Goal: Information Seeking & Learning: Learn about a topic

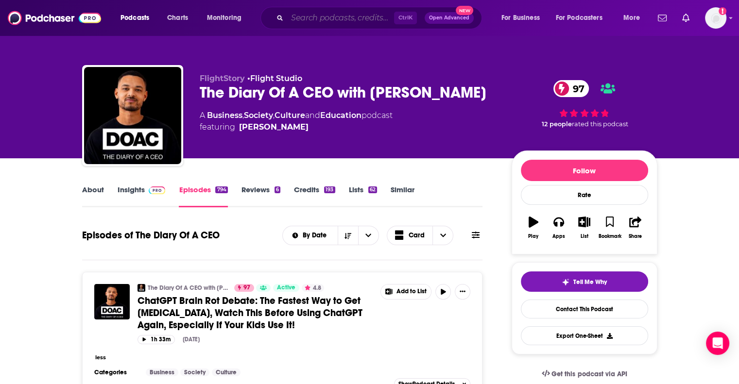
click at [288, 17] on input "Search podcasts, credits, & more..." at bounding box center [340, 18] width 107 height 16
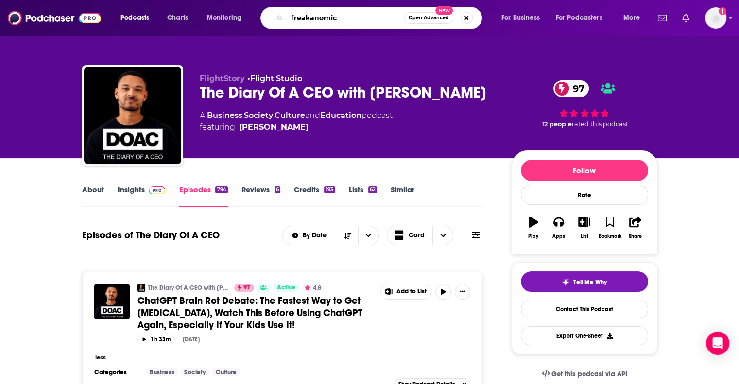
type input "freakanomics"
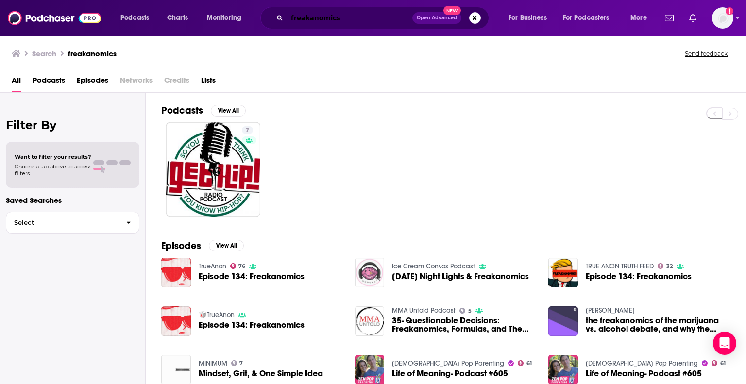
click at [365, 22] on input "freakanomics" at bounding box center [349, 18] width 125 height 16
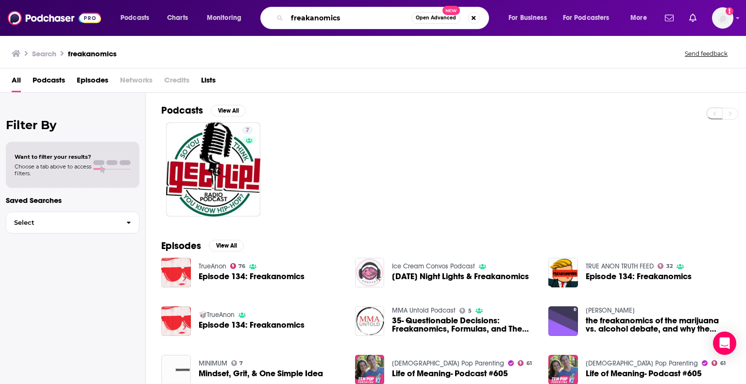
click at [365, 22] on input "freakanomics" at bounding box center [349, 18] width 124 height 16
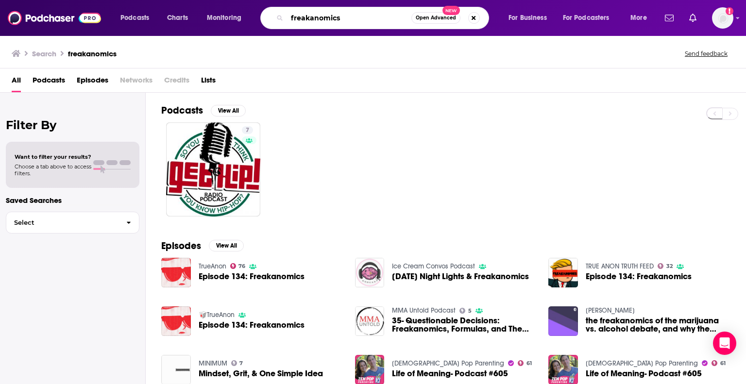
type input "a"
click at [365, 22] on input "a" at bounding box center [349, 18] width 124 height 16
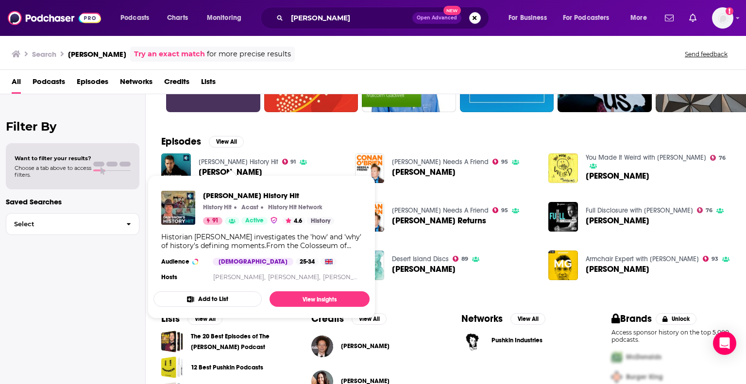
scroll to position [163, 0]
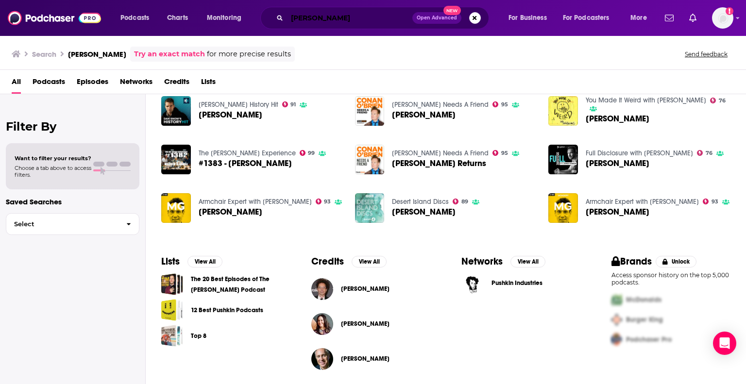
click at [318, 19] on input "[PERSON_NAME]" at bounding box center [349, 18] width 125 height 16
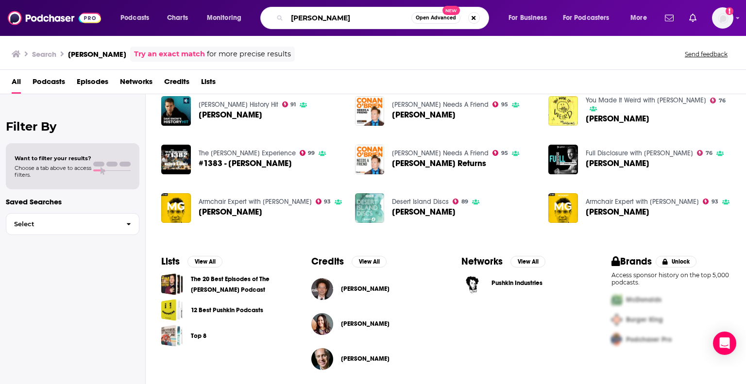
click at [318, 19] on input "[PERSON_NAME]" at bounding box center [349, 18] width 124 height 16
type input "freakonomics"
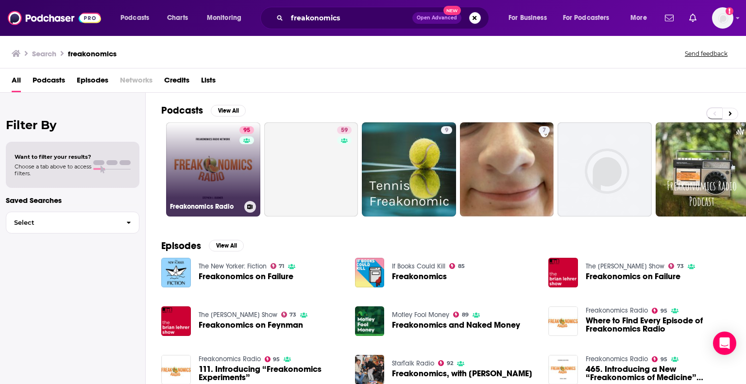
click at [202, 153] on link "95 Freakonomics Radio" at bounding box center [213, 169] width 94 height 94
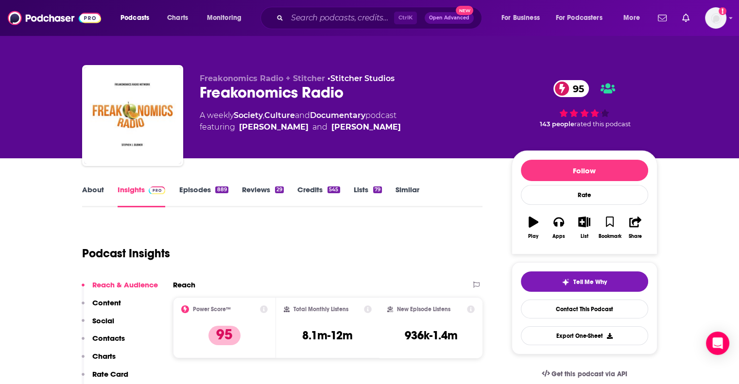
click at [102, 195] on link "About" at bounding box center [93, 196] width 22 height 22
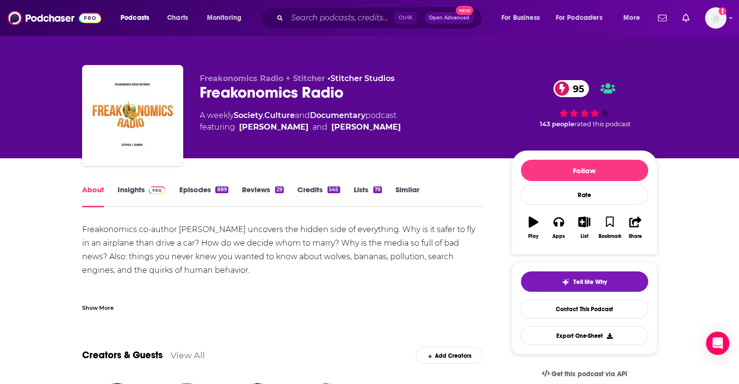
click at [191, 191] on link "Episodes 889" at bounding box center [203, 196] width 49 height 22
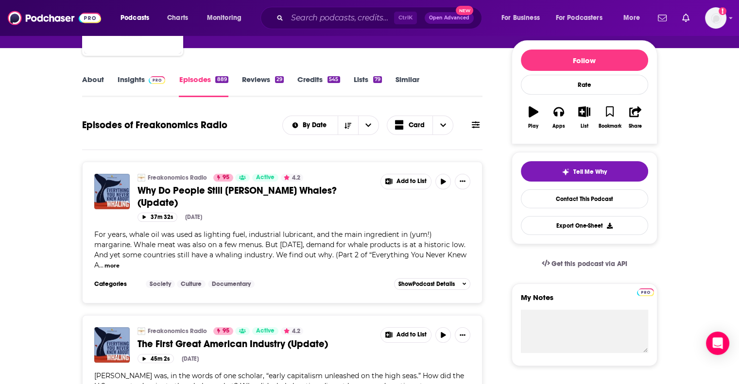
scroll to position [111, 0]
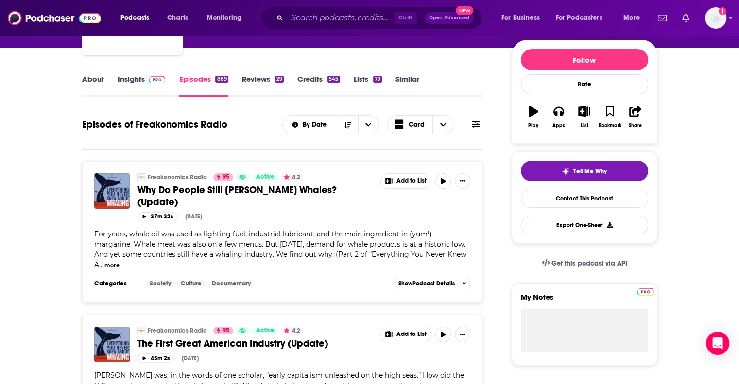
click at [365, 241] on div "For years, whale oil was used as lighting fuel, industrial lubricant, and the m…" at bounding box center [282, 249] width 376 height 41
click at [119, 261] on button "more" at bounding box center [111, 265] width 15 height 8
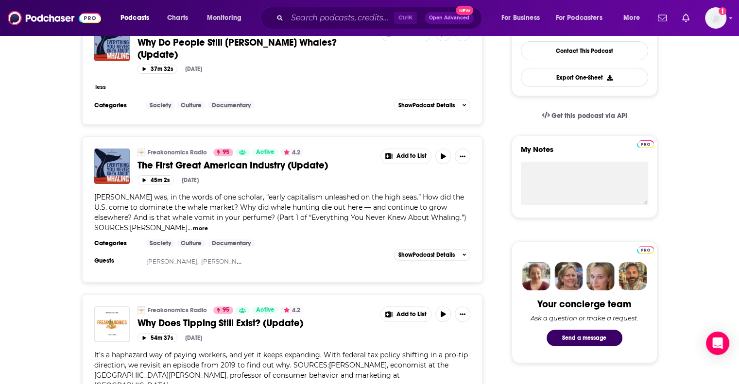
scroll to position [280, 0]
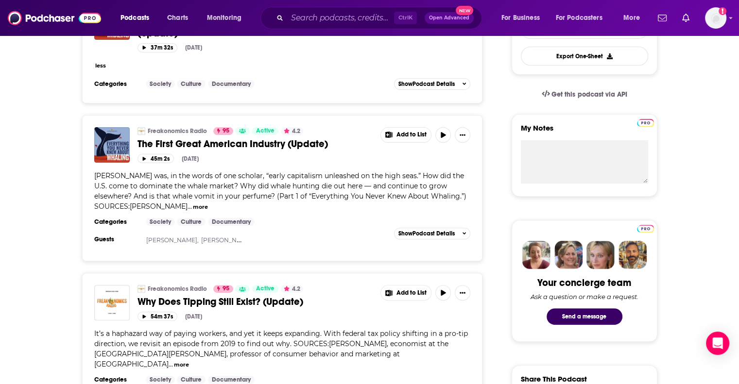
click at [97, 62] on button "less" at bounding box center [100, 66] width 11 height 8
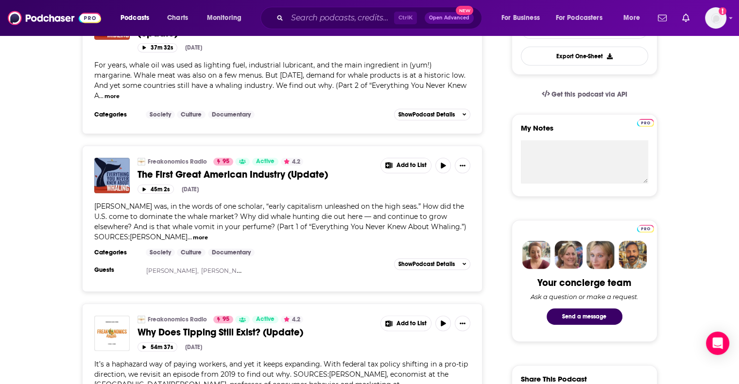
click at [119, 92] on button "more" at bounding box center [111, 96] width 15 height 8
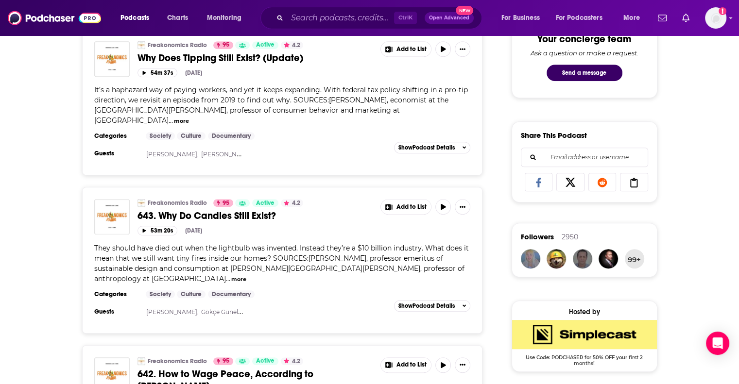
scroll to position [531, 0]
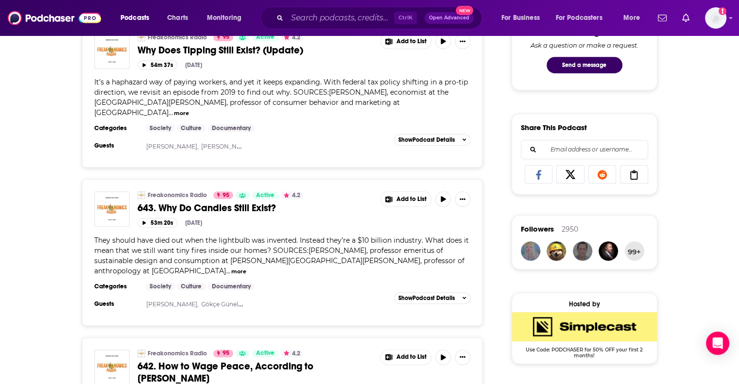
click at [365, 79] on span "It’s a haphazard way of paying workers, and yet it keeps expanding. With federa…" at bounding box center [280, 97] width 373 height 39
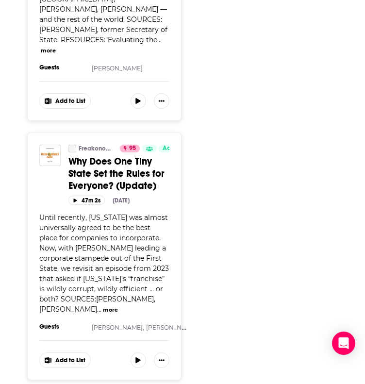
scroll to position [0, 24]
